Goal: Task Accomplishment & Management: Complete application form

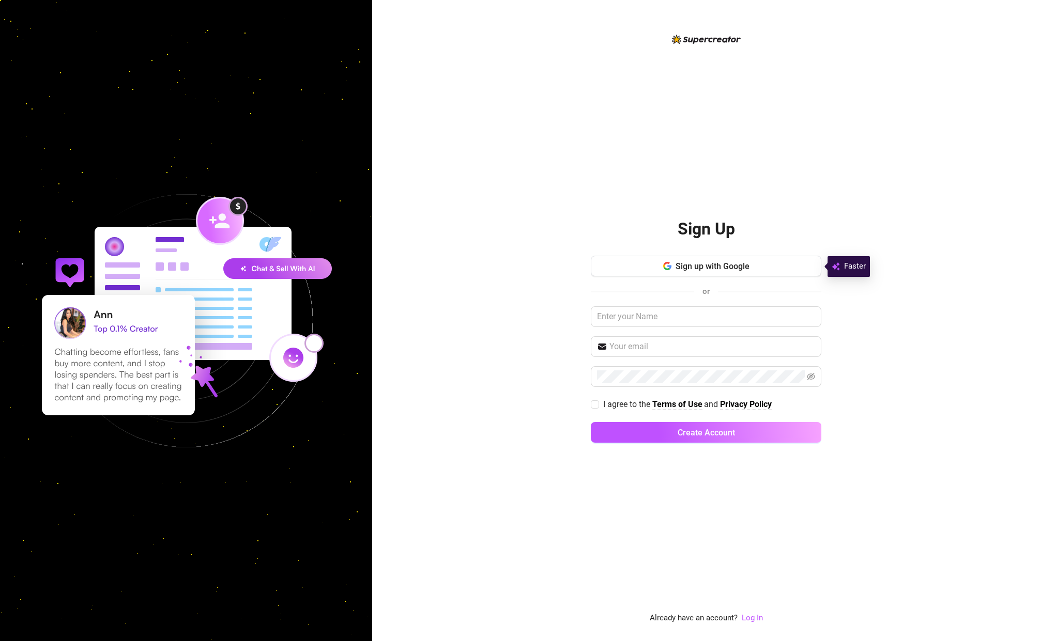
click at [693, 268] on span "Sign up with Google" at bounding box center [712, 266] width 74 height 10
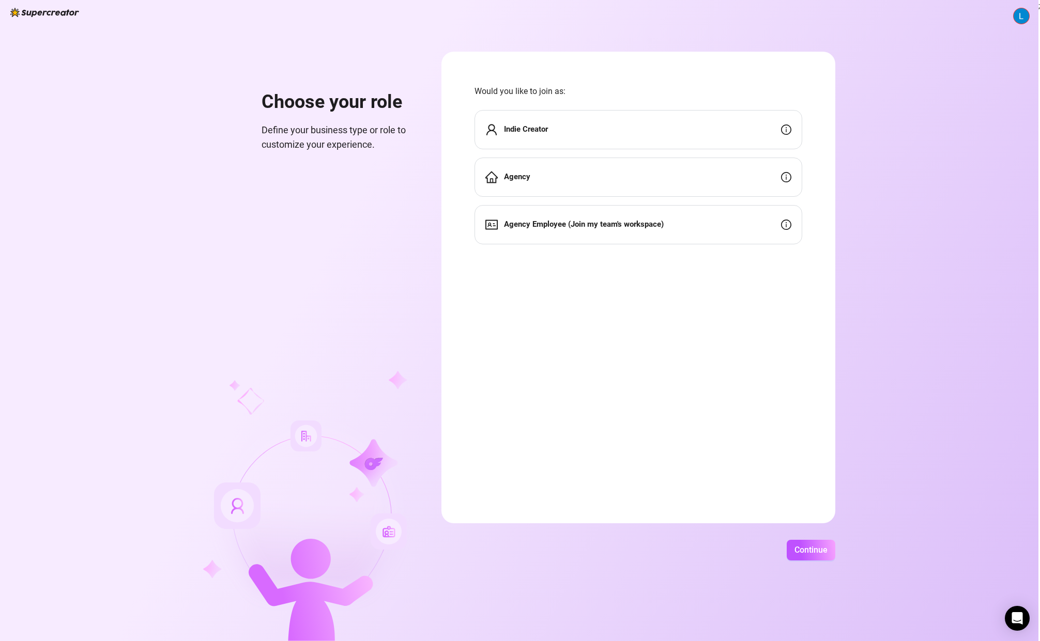
click at [545, 172] on div "Agency" at bounding box center [638, 177] width 328 height 39
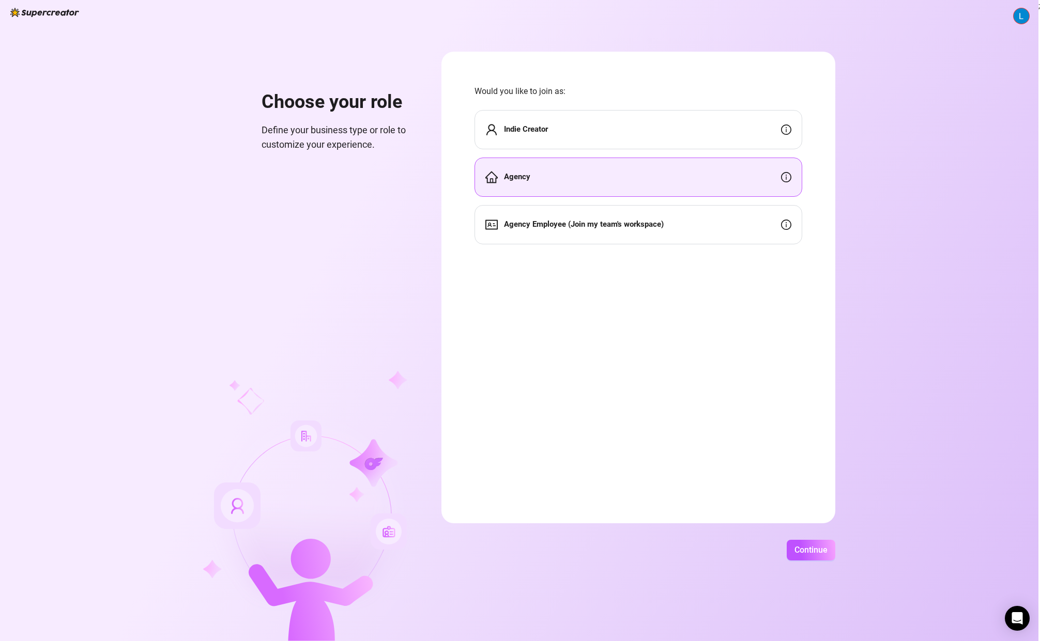
click at [812, 537] on div "Choose your role Define your business type or role to customize your experience…" at bounding box center [519, 320] width 1038 height 641
click at [809, 548] on span "Continue" at bounding box center [810, 550] width 33 height 10
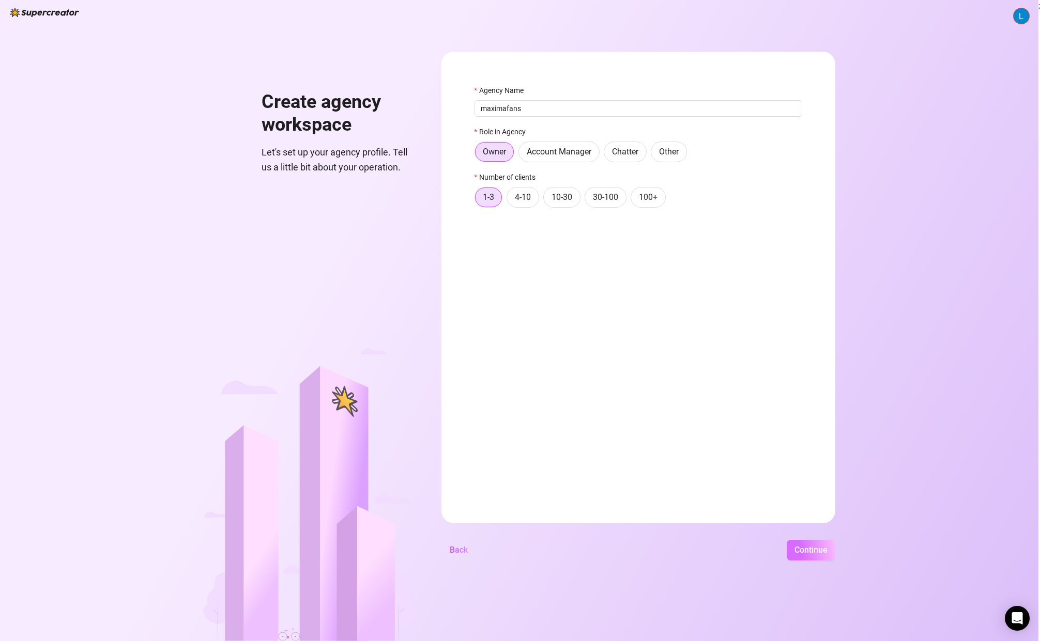
type input "maximafans"
click at [812, 552] on span "Continue" at bounding box center [810, 550] width 33 height 10
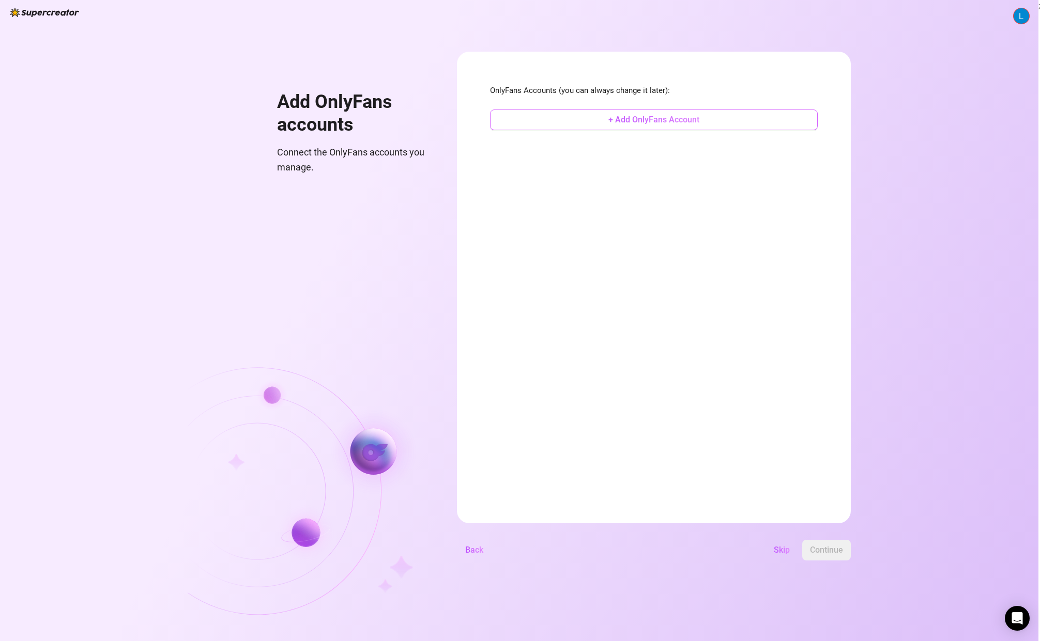
click at [680, 126] on button "+ Add OnlyFans Account" at bounding box center [654, 120] width 328 height 21
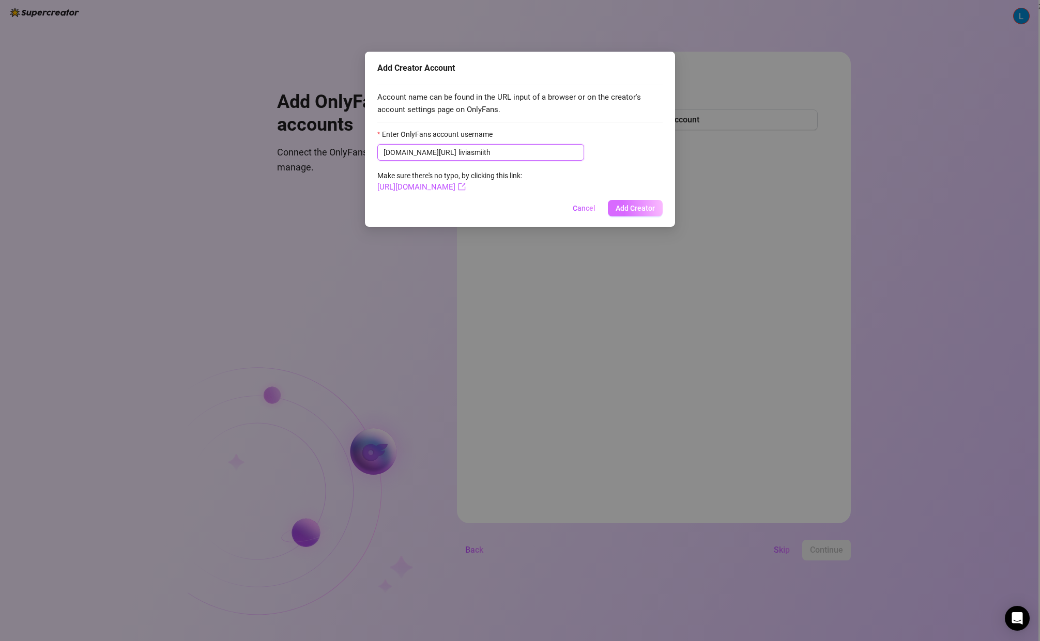
type input "liviasmiith"
click at [635, 208] on span "Add Creator" at bounding box center [634, 208] width 39 height 8
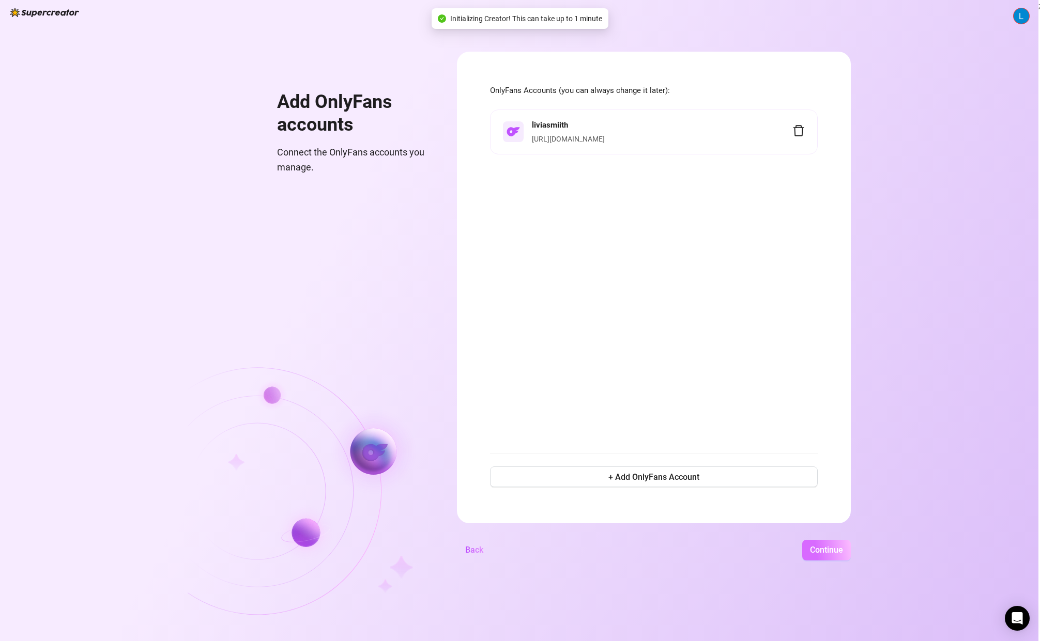
click at [817, 557] on button "Continue" at bounding box center [826, 550] width 49 height 21
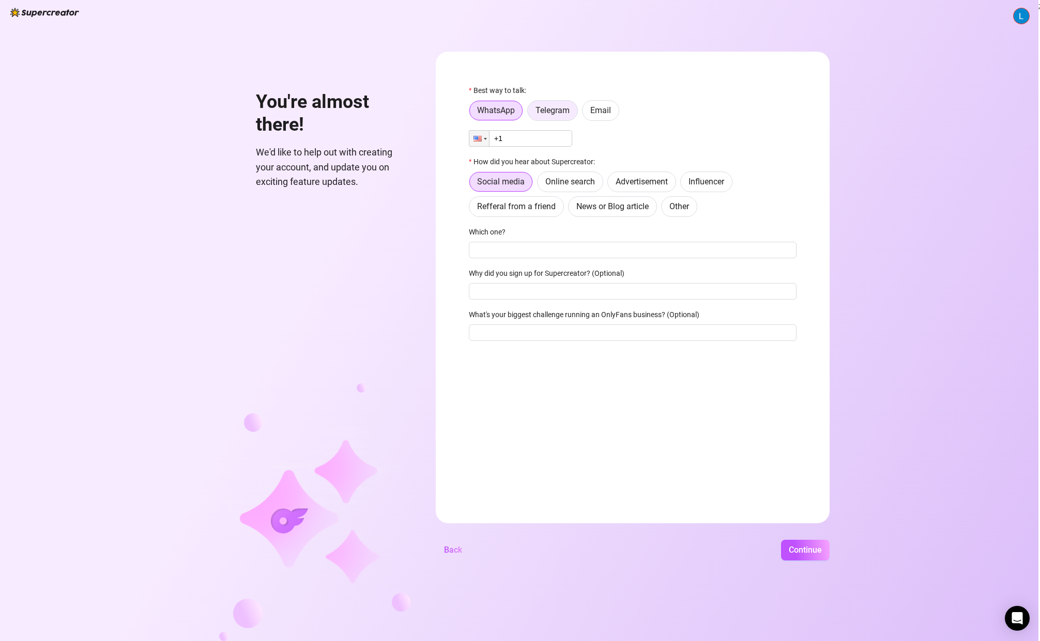
click at [556, 112] on span "Telegram" at bounding box center [552, 110] width 34 height 10
click at [530, 113] on input "Telegram" at bounding box center [530, 113] width 0 height 0
click at [520, 112] on label "WhatsApp" at bounding box center [496, 110] width 54 height 21
click at [472, 113] on input "WhatsApp" at bounding box center [472, 113] width 0 height 0
click at [521, 148] on div "Best way to talk: WhatsApp Telegram Email Phone +1 How did you hear about Super…" at bounding box center [633, 218] width 328 height 266
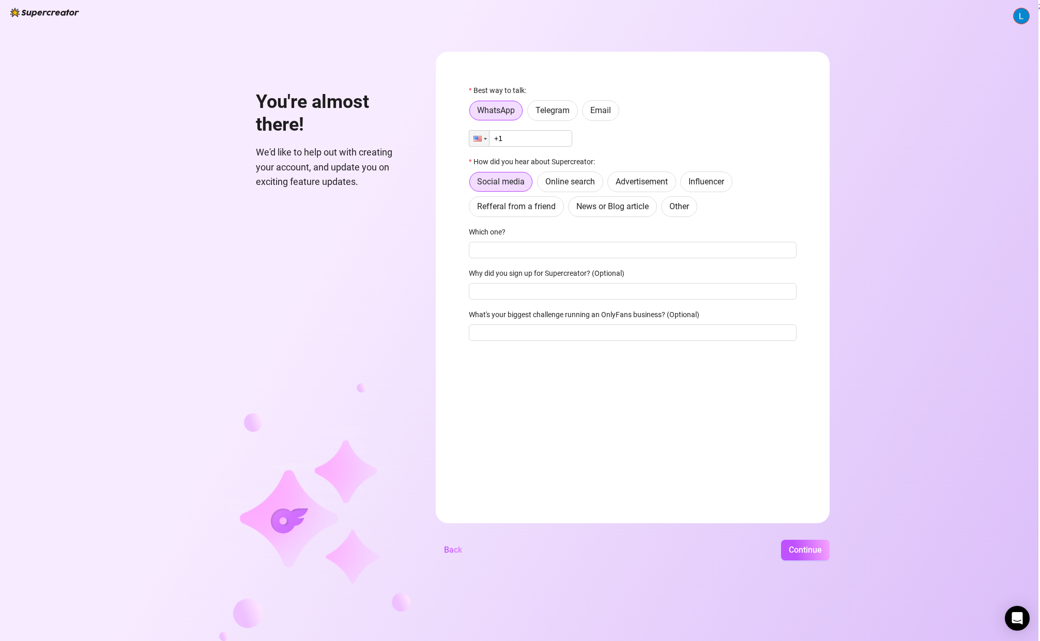
click at [524, 142] on input "+1" at bounding box center [520, 138] width 103 height 17
type input "[PHONE_NUMBER]"
click at [523, 253] on input "Which one?" at bounding box center [633, 250] width 328 height 17
click at [797, 547] on span "Continue" at bounding box center [804, 550] width 33 height 10
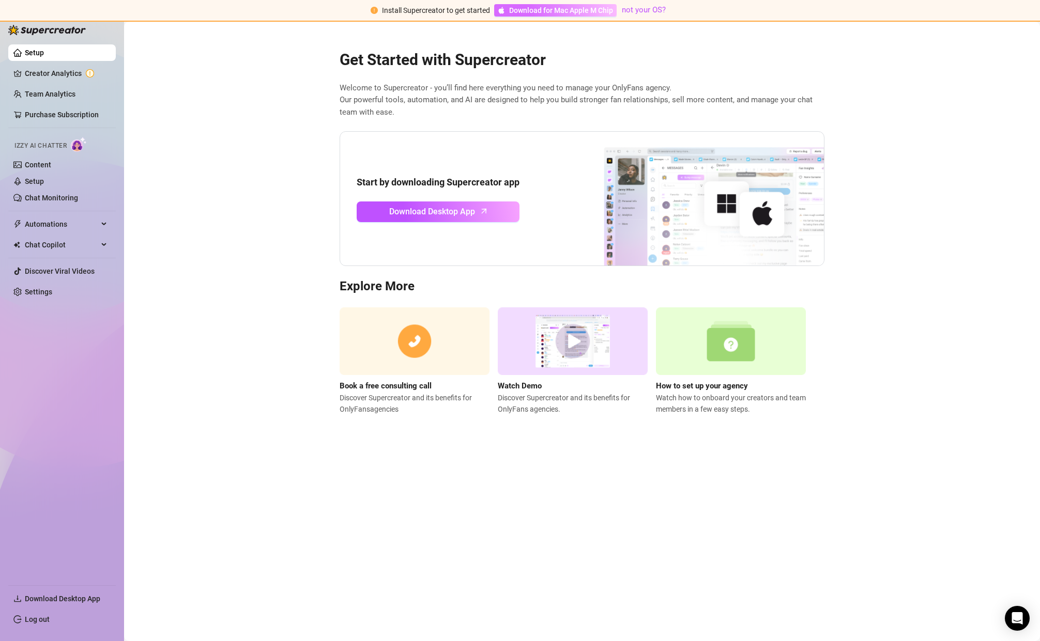
click at [554, 12] on span "Download for Mac Apple M Chip" at bounding box center [561, 10] width 104 height 11
click at [912, 166] on main "Get Started with Supercreator Welcome to Supercreator - you’ll find here everyt…" at bounding box center [582, 331] width 916 height 619
click at [51, 164] on link "Content" at bounding box center [38, 165] width 26 height 8
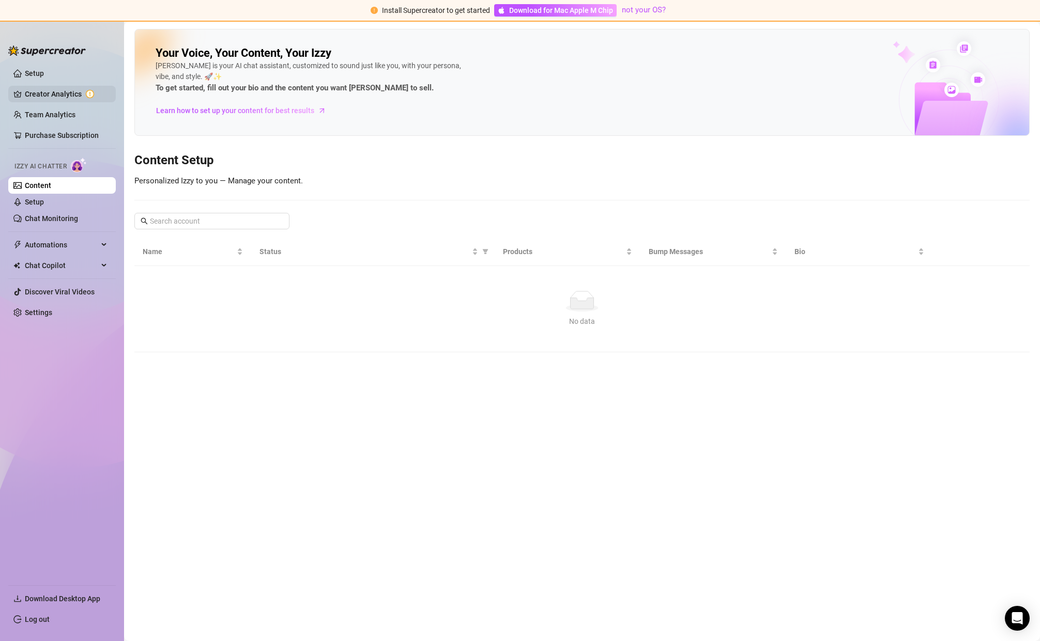
click at [98, 96] on link "Creator Analytics" at bounding box center [66, 94] width 83 height 17
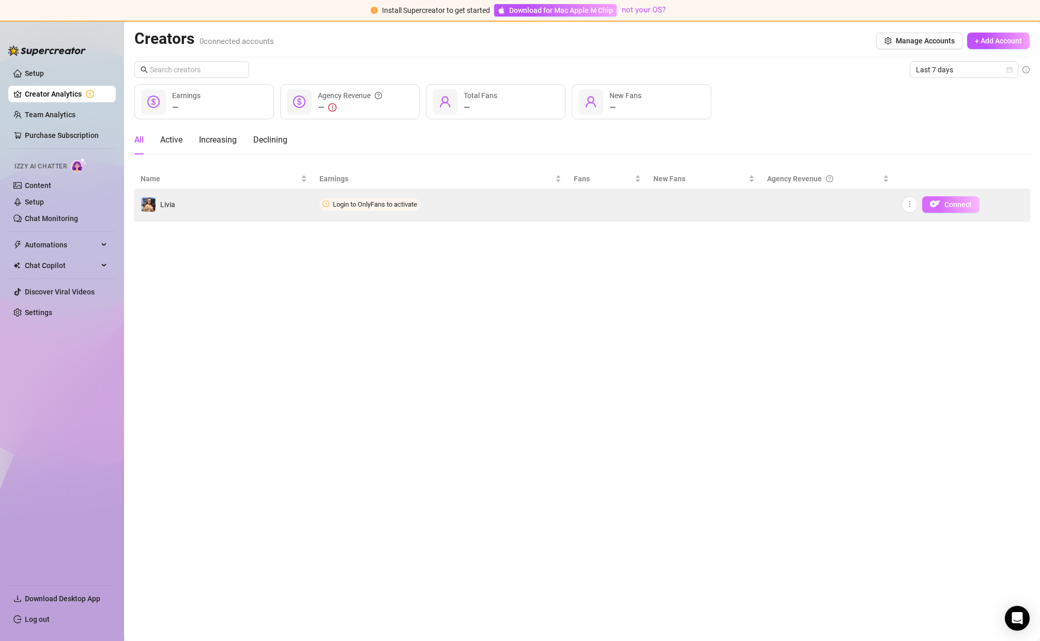
click at [960, 205] on span "Connect" at bounding box center [957, 204] width 27 height 8
click at [928, 201] on button "Connect" at bounding box center [950, 204] width 57 height 17
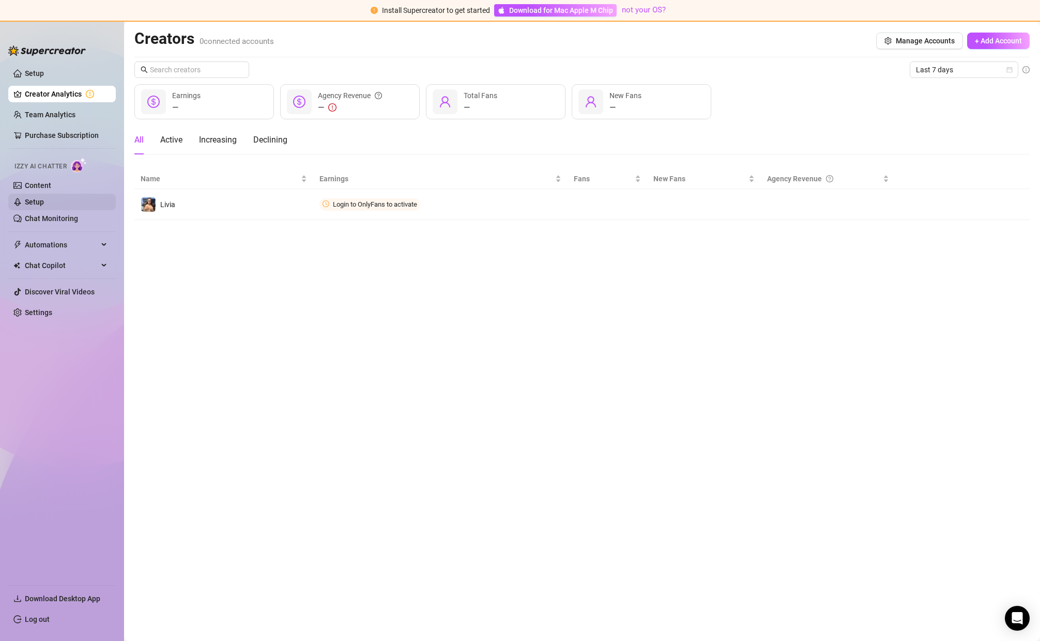
click at [43, 198] on link "Setup" at bounding box center [34, 202] width 19 height 8
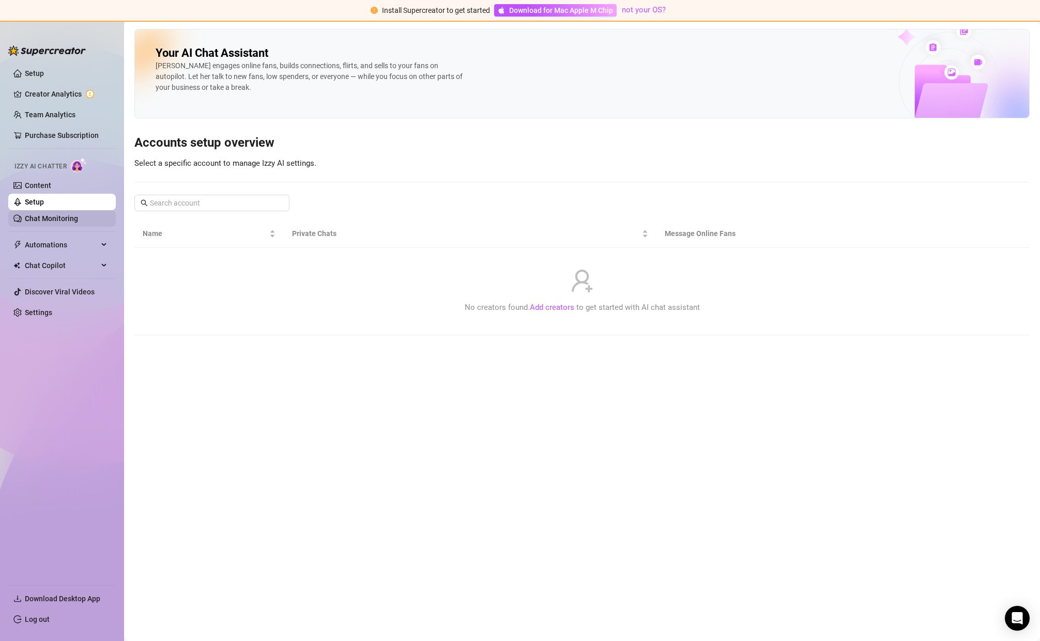
click at [46, 221] on link "Chat Monitoring" at bounding box center [51, 218] width 53 height 8
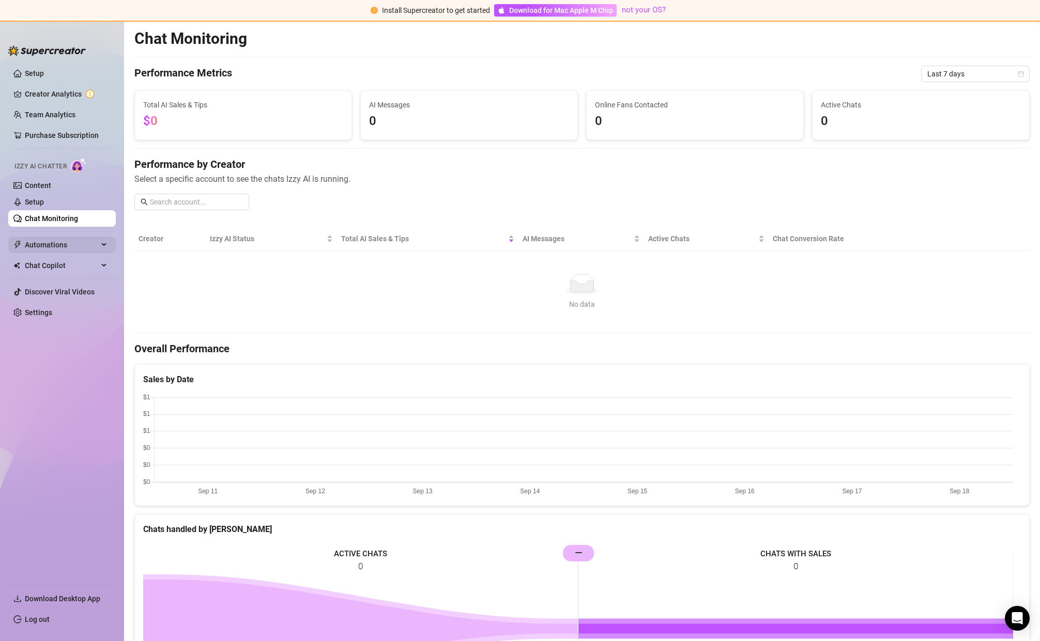
click at [42, 251] on span "Automations" at bounding box center [61, 245] width 73 height 17
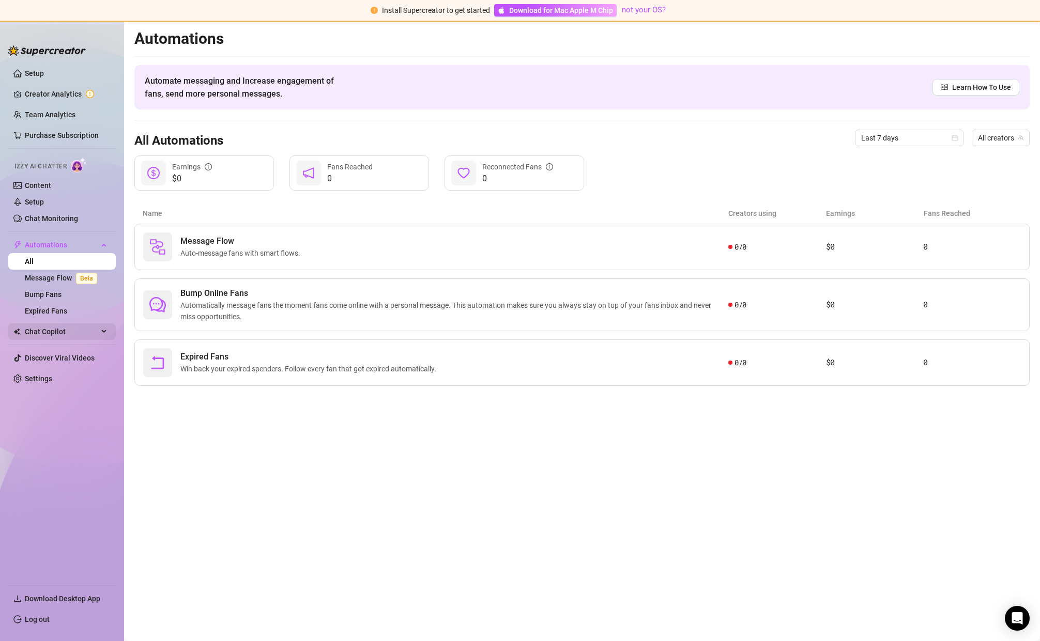
click at [57, 329] on span "Chat Copilot" at bounding box center [61, 331] width 73 height 17
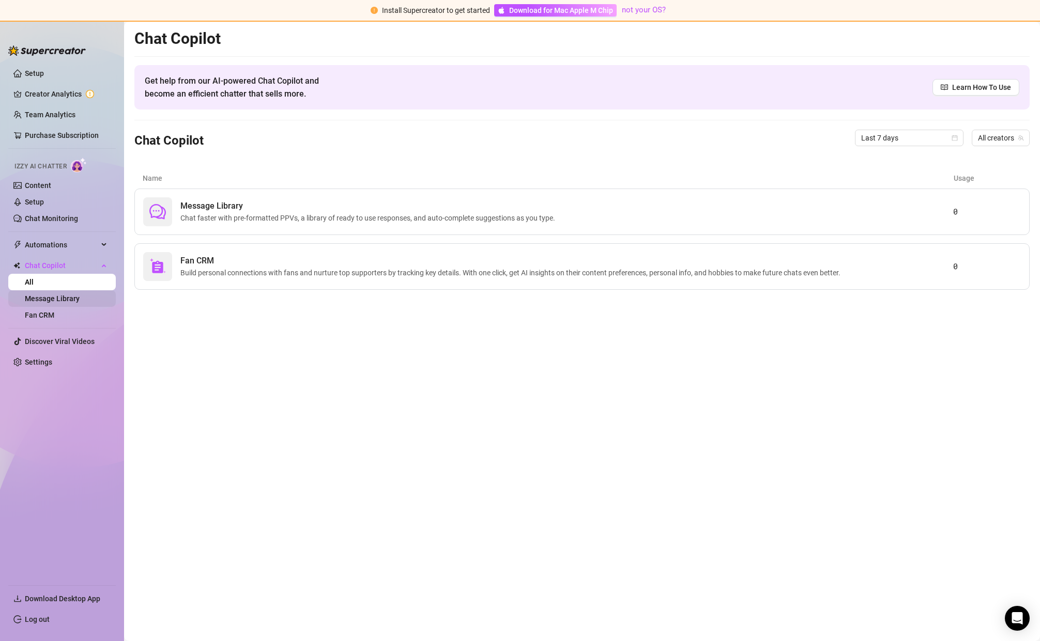
click at [80, 300] on link "Message Library" at bounding box center [52, 298] width 55 height 8
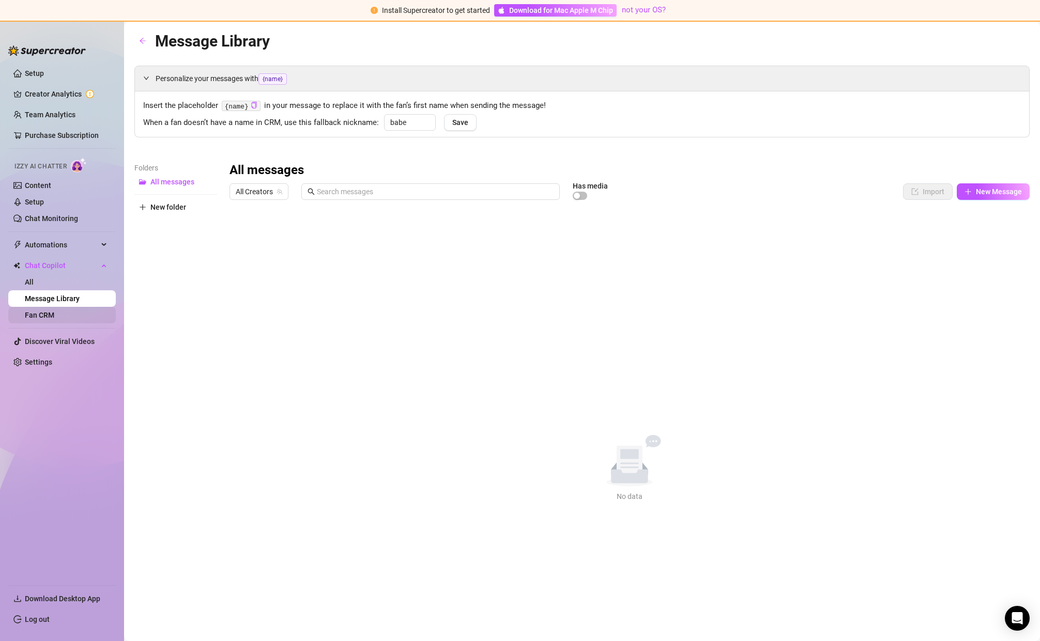
click at [54, 317] on link "Fan CRM" at bounding box center [39, 315] width 29 height 8
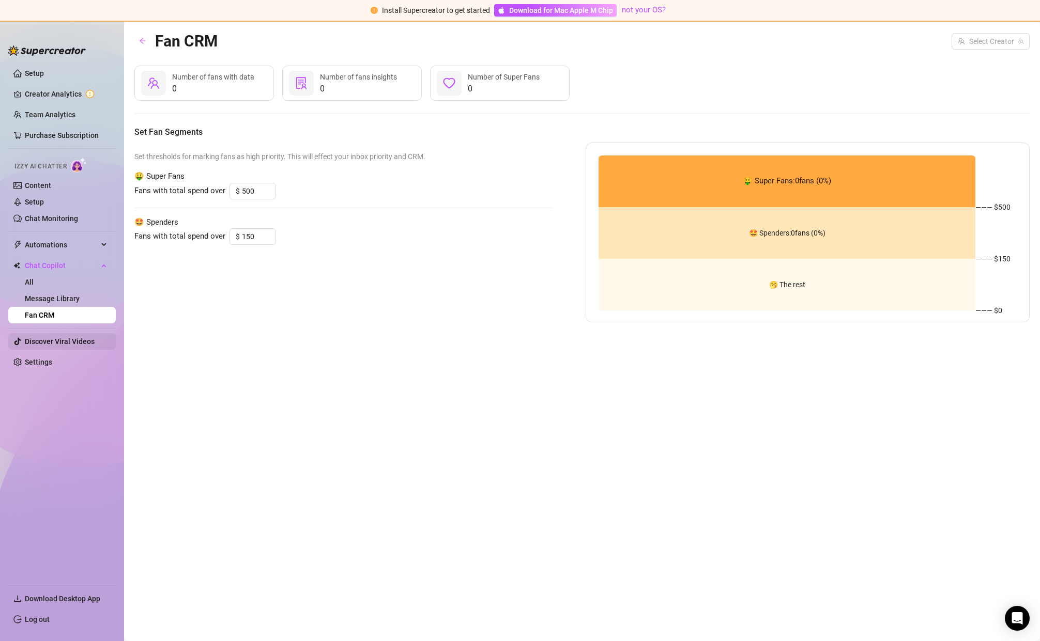
click at [65, 341] on link "Discover Viral Videos" at bounding box center [60, 341] width 70 height 8
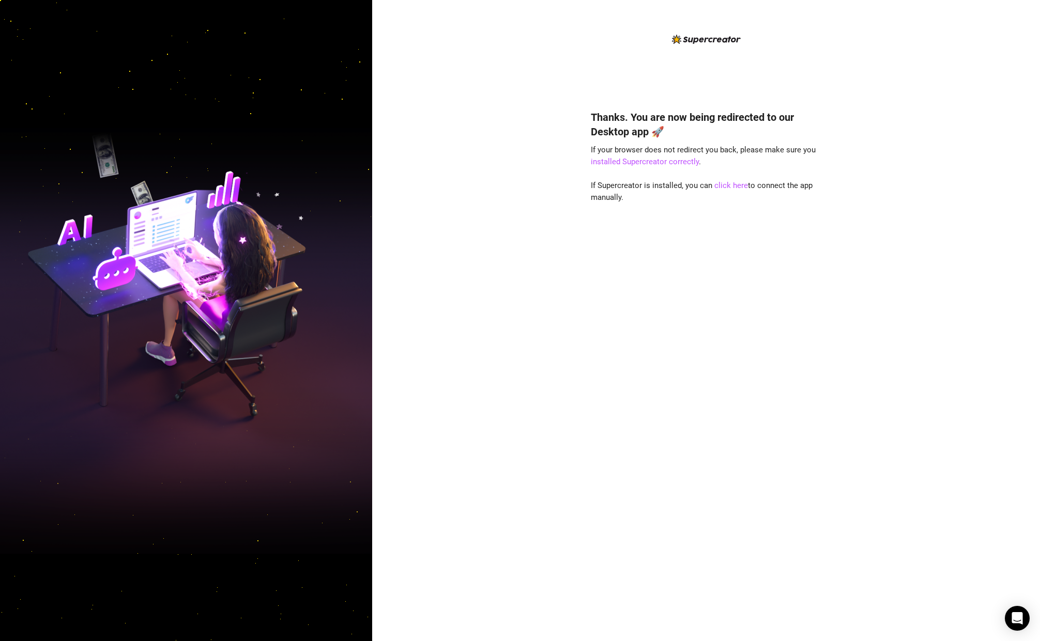
click at [137, 38] on div at bounding box center [186, 320] width 372 height 641
